Goal: Transaction & Acquisition: Book appointment/travel/reservation

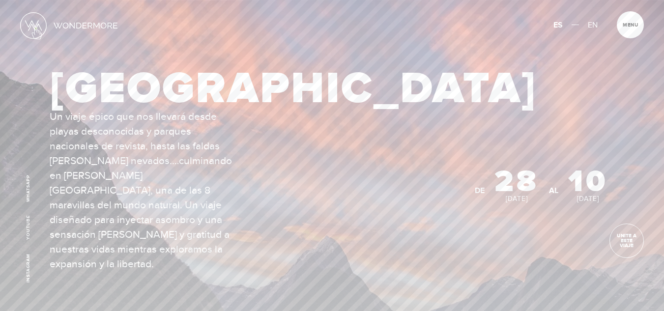
click at [36, 28] on img at bounding box center [33, 25] width 27 height 27
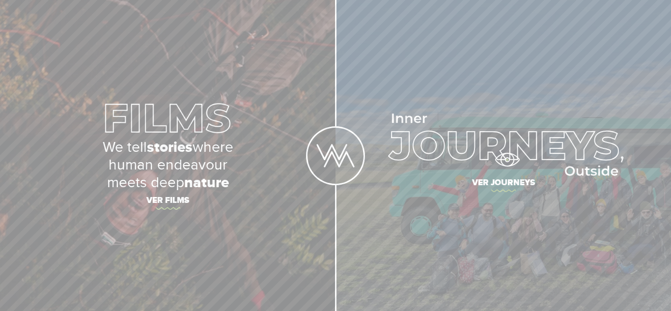
click at [507, 160] on img at bounding box center [503, 144] width 240 height 62
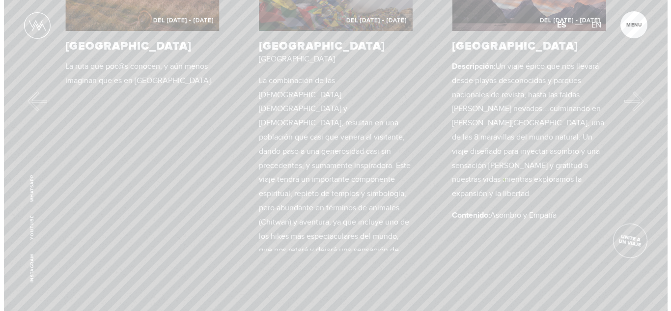
scroll to position [491, 0]
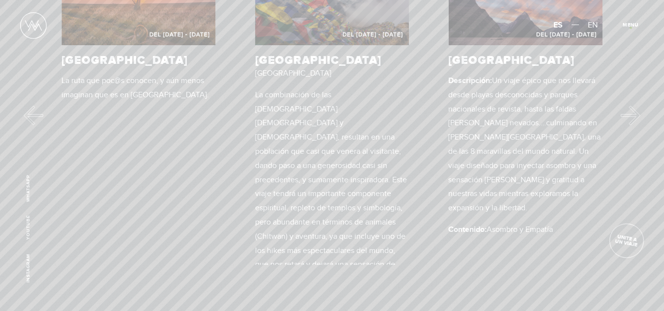
click at [630, 28] on span "Cerrar" at bounding box center [635, 28] width 33 height 10
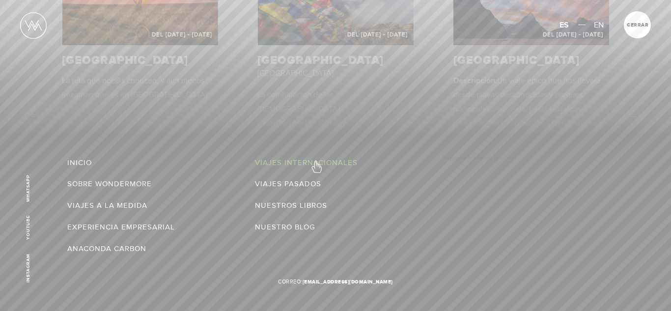
click at [316, 162] on link "Viajes Internacionales" at bounding box center [306, 163] width 103 height 14
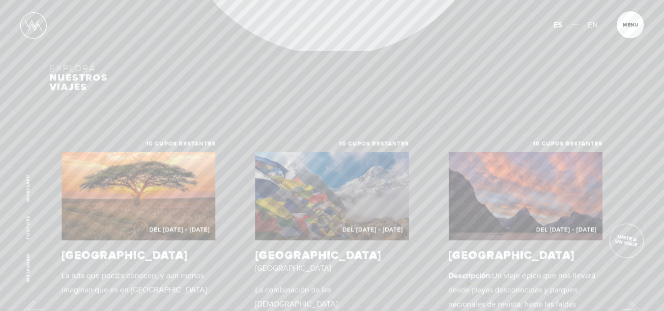
scroll to position [511, 0]
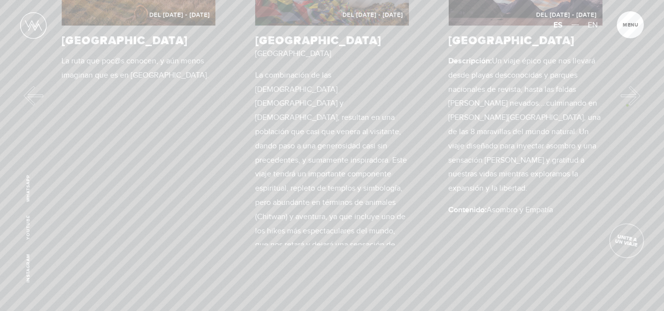
click at [627, 105] on div "10 cupos restantes Del [DATE] - [DATE] [GEOGRAPHIC_DATA] La ruta que poc@s cono…" at bounding box center [332, 85] width 664 height 319
click at [637, 94] on button "Next" at bounding box center [634, 96] width 20 height 20
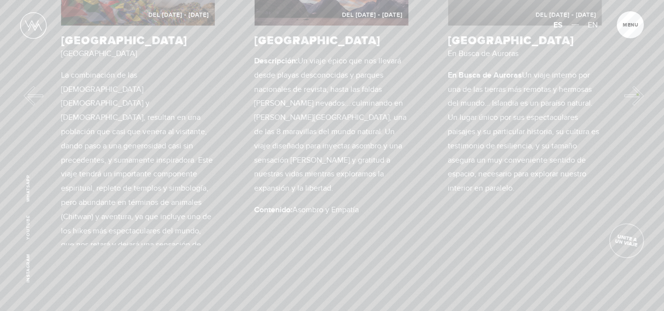
click at [637, 94] on button "Next" at bounding box center [634, 96] width 20 height 20
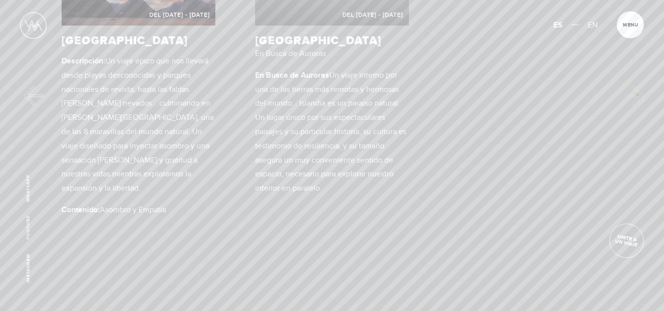
click at [637, 94] on div "10 cupos restantes Del [DATE] - [DATE] [GEOGRAPHIC_DATA] La ruta que poc@s cono…" at bounding box center [332, 85] width 664 height 319
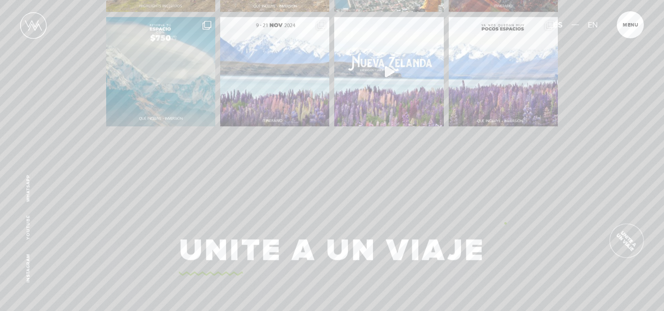
scroll to position [2222, 0]
